Goal: Find specific page/section: Find specific page/section

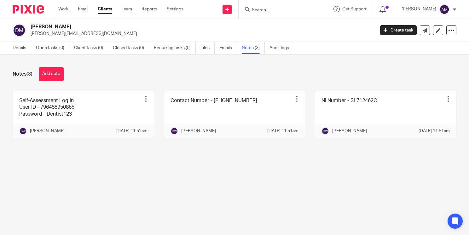
click at [264, 12] on input "Search" at bounding box center [279, 11] width 57 height 6
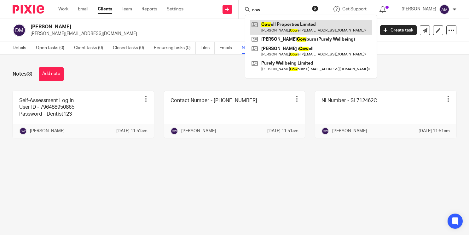
type input "cow"
click at [275, 23] on link at bounding box center [311, 27] width 122 height 14
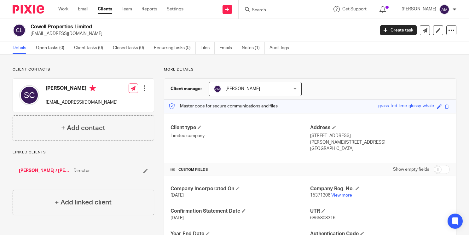
click at [337, 194] on link "View more" at bounding box center [341, 195] width 21 height 4
